Goal: Communication & Community: Share content

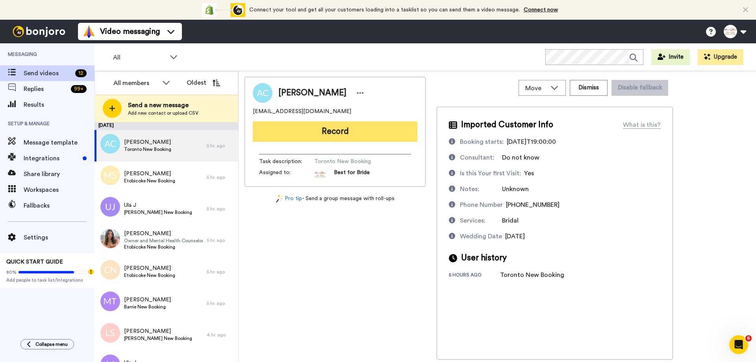
click at [313, 133] on button "Record" at bounding box center [335, 131] width 165 height 20
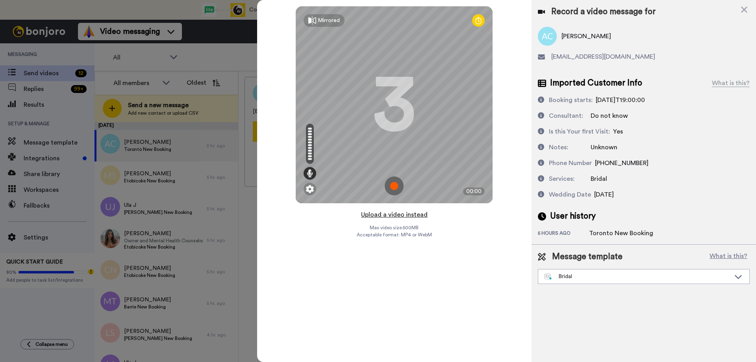
click at [395, 214] on button "Upload a video instead" at bounding box center [394, 214] width 71 height 10
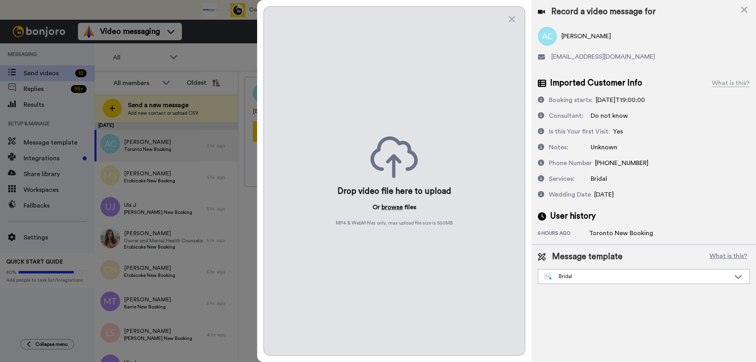
click at [395, 207] on button "browse" at bounding box center [392, 206] width 21 height 9
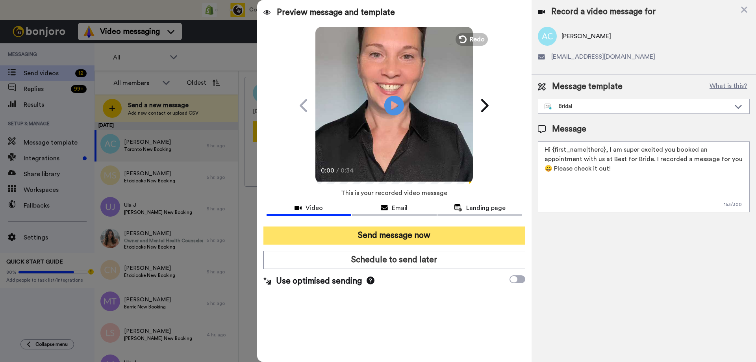
click at [374, 231] on button "Send message now" at bounding box center [394, 235] width 262 height 18
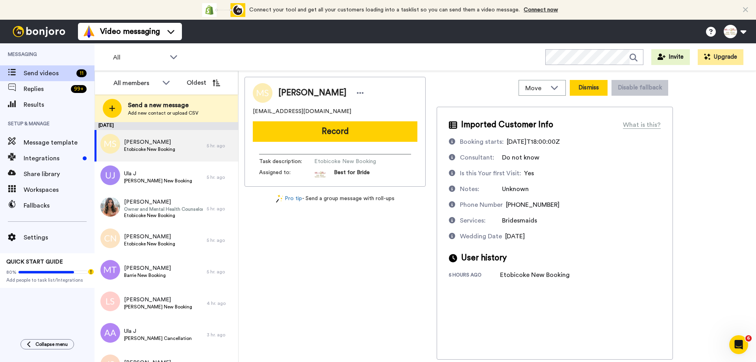
click at [588, 85] on button "Dismiss" at bounding box center [589, 88] width 38 height 16
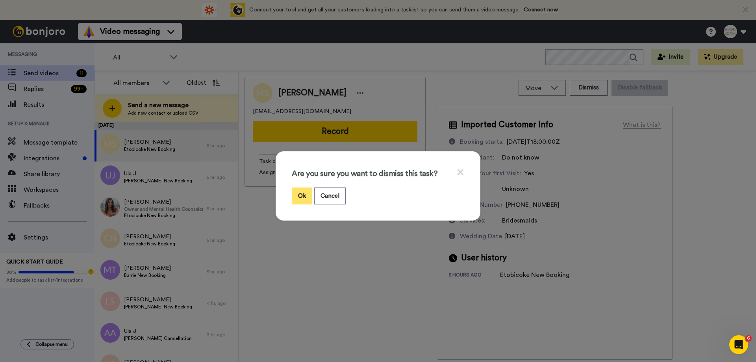
click at [297, 197] on button "Ok" at bounding box center [302, 195] width 20 height 17
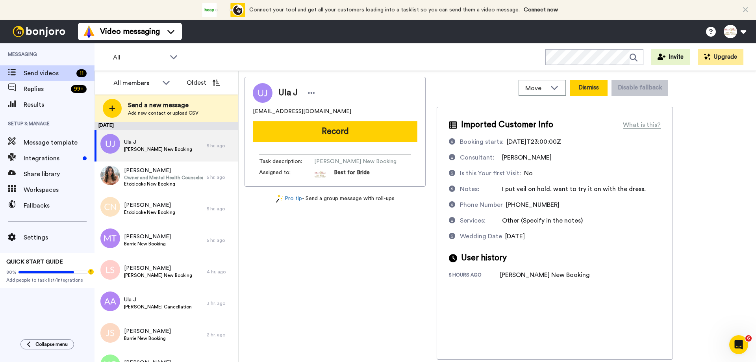
click at [592, 89] on button "Dismiss" at bounding box center [589, 88] width 38 height 16
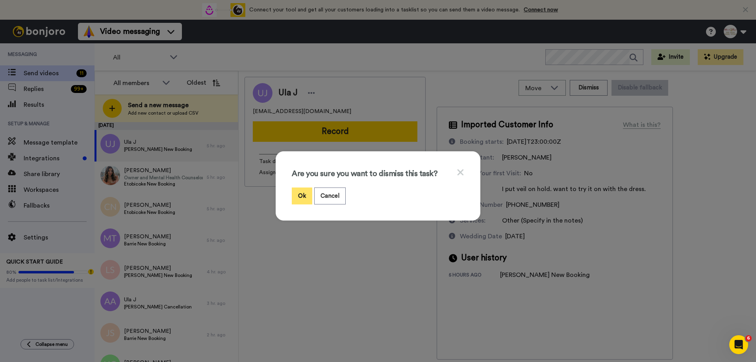
click at [300, 195] on button "Ok" at bounding box center [302, 195] width 20 height 17
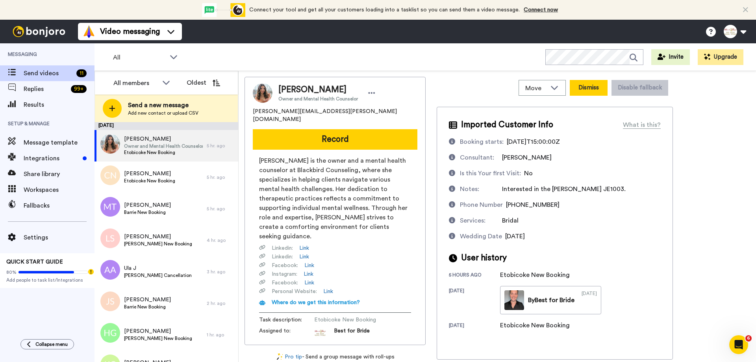
click at [585, 85] on button "Dismiss" at bounding box center [589, 88] width 38 height 16
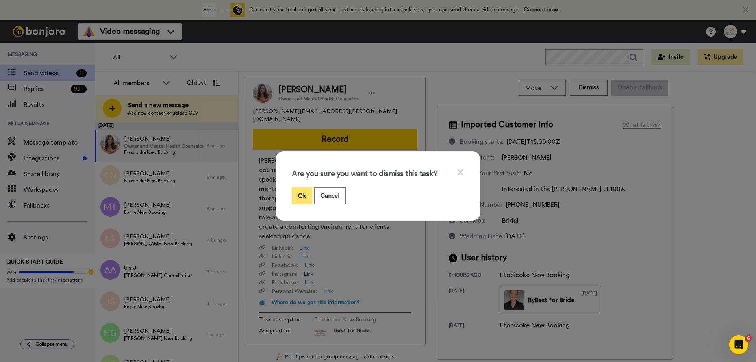
click at [300, 190] on button "Ok" at bounding box center [302, 195] width 20 height 17
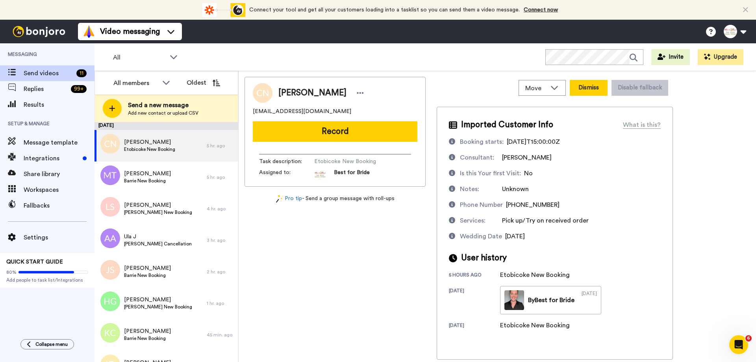
click at [587, 88] on button "Dismiss" at bounding box center [589, 88] width 38 height 16
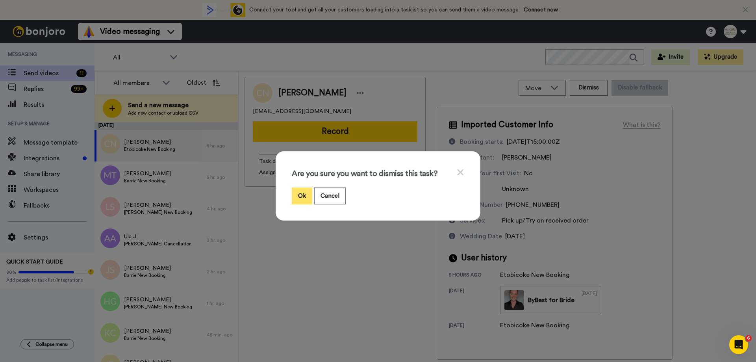
click at [298, 195] on button "Ok" at bounding box center [302, 195] width 20 height 17
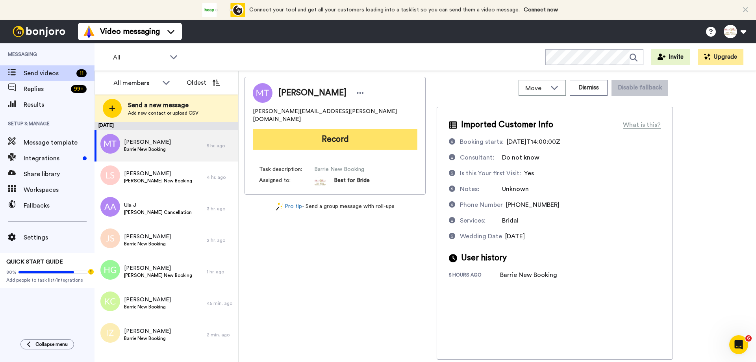
click at [368, 129] on button "Record" at bounding box center [335, 139] width 165 height 20
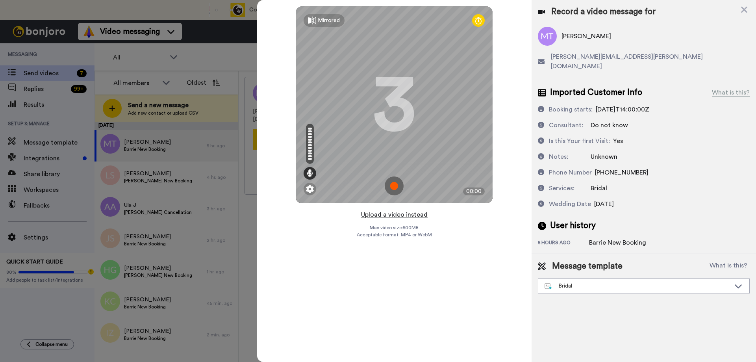
click at [382, 217] on button "Upload a video instead" at bounding box center [394, 214] width 71 height 10
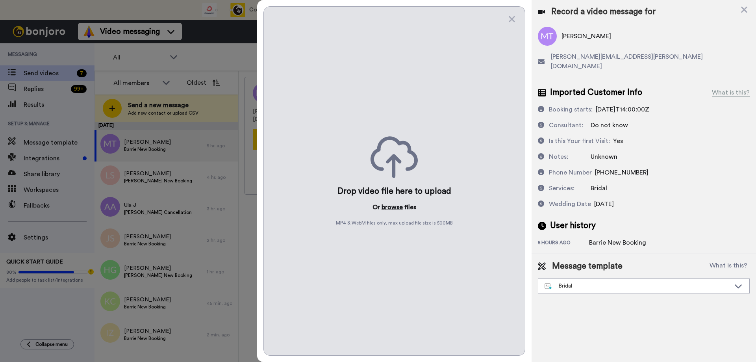
click at [390, 208] on button "browse" at bounding box center [392, 206] width 21 height 9
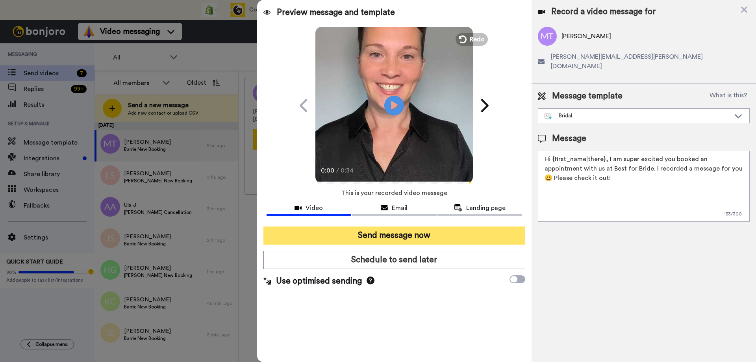
click at [393, 231] on button "Send message now" at bounding box center [394, 235] width 262 height 18
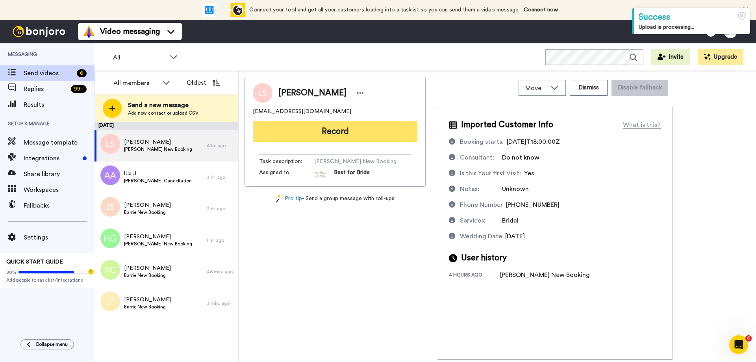
click at [332, 130] on button "Record" at bounding box center [335, 131] width 165 height 20
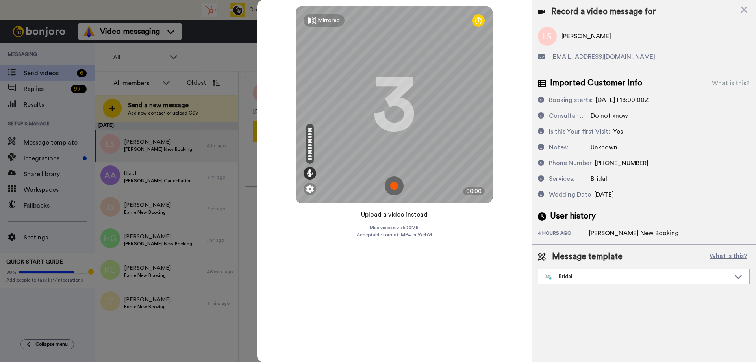
click at [391, 214] on button "Upload a video instead" at bounding box center [394, 214] width 71 height 10
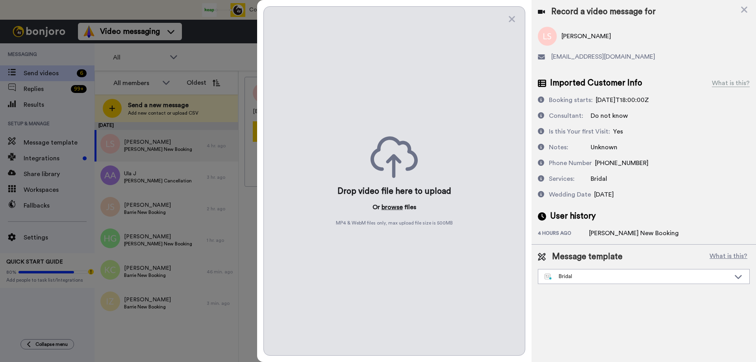
click at [393, 208] on button "browse" at bounding box center [392, 206] width 21 height 9
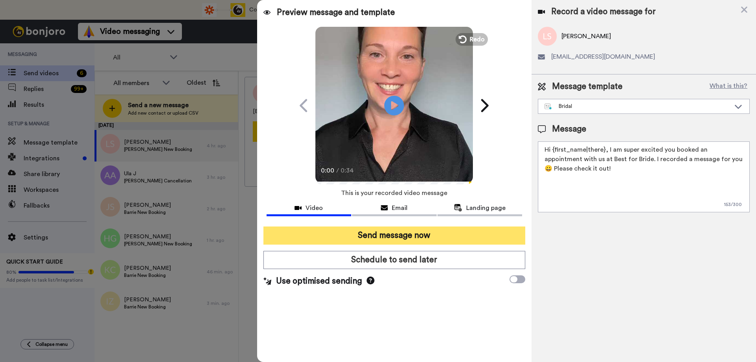
click at [395, 233] on button "Send message now" at bounding box center [394, 235] width 262 height 18
